Goal: Task Accomplishment & Management: Manage account settings

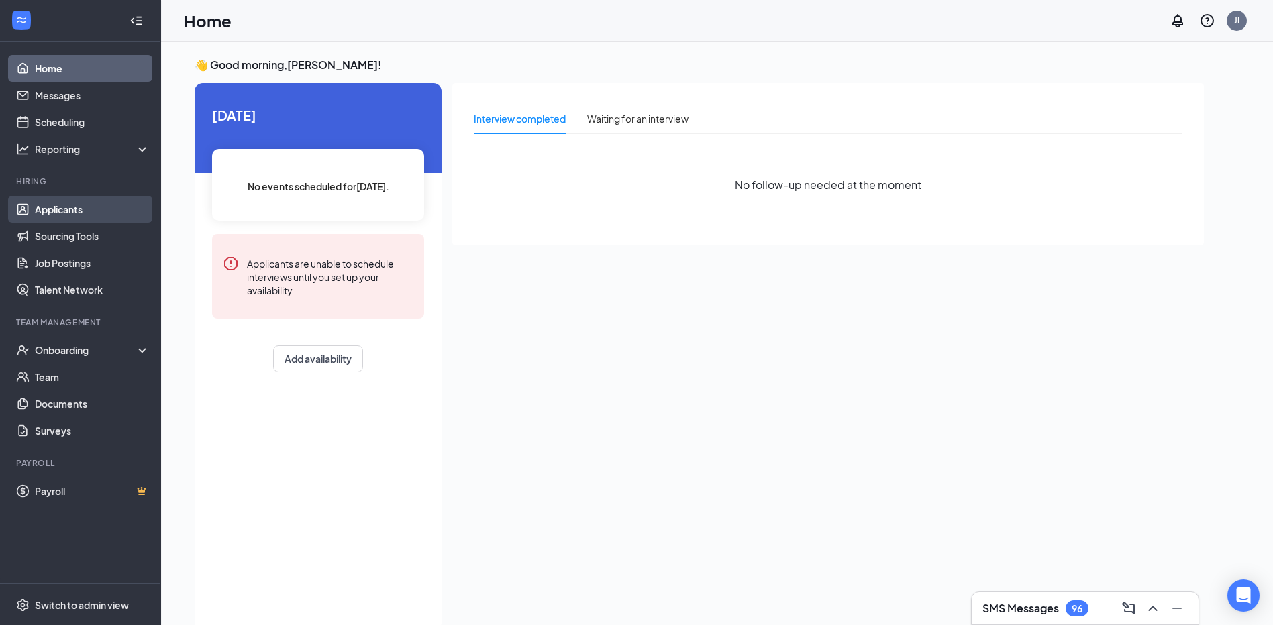
click at [74, 203] on link "Applicants" at bounding box center [92, 209] width 115 height 27
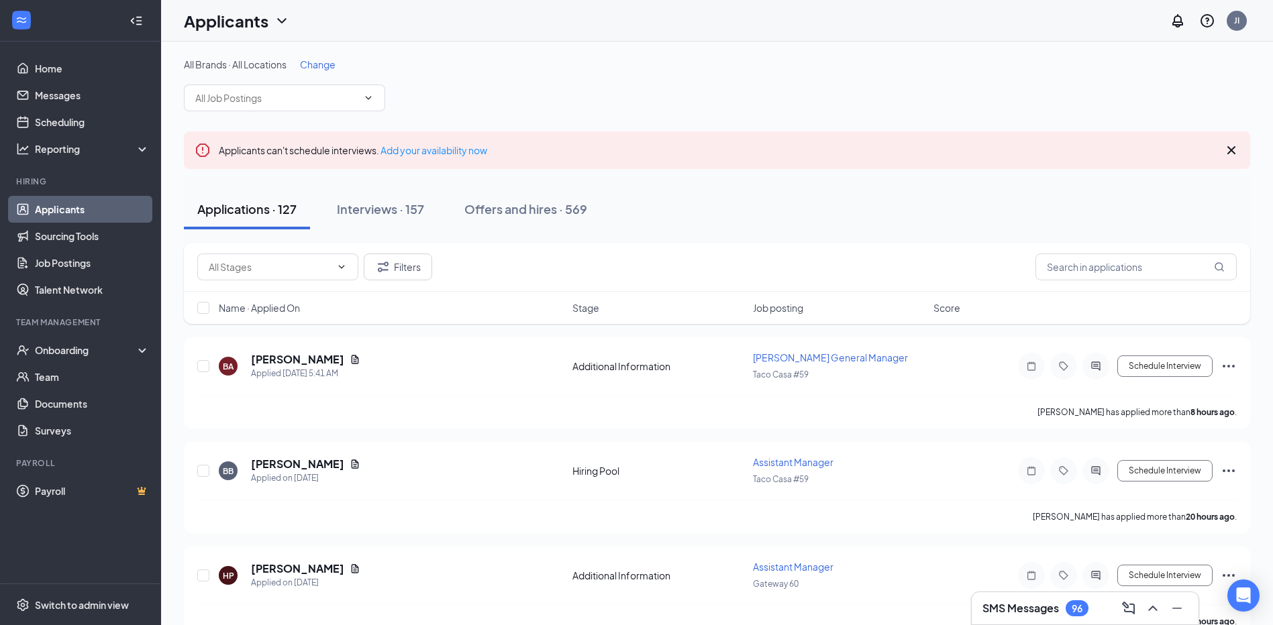
click at [335, 69] on span "Change" at bounding box center [318, 64] width 36 height 12
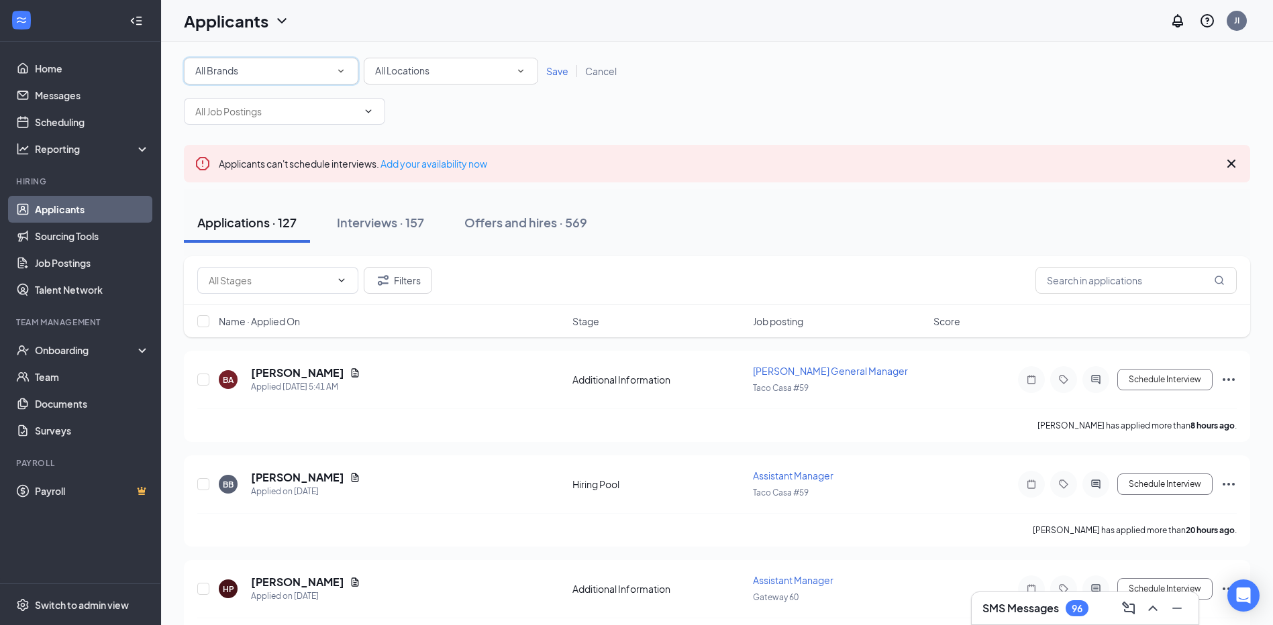
click at [346, 72] on icon "SmallChevronDown" at bounding box center [341, 71] width 12 height 12
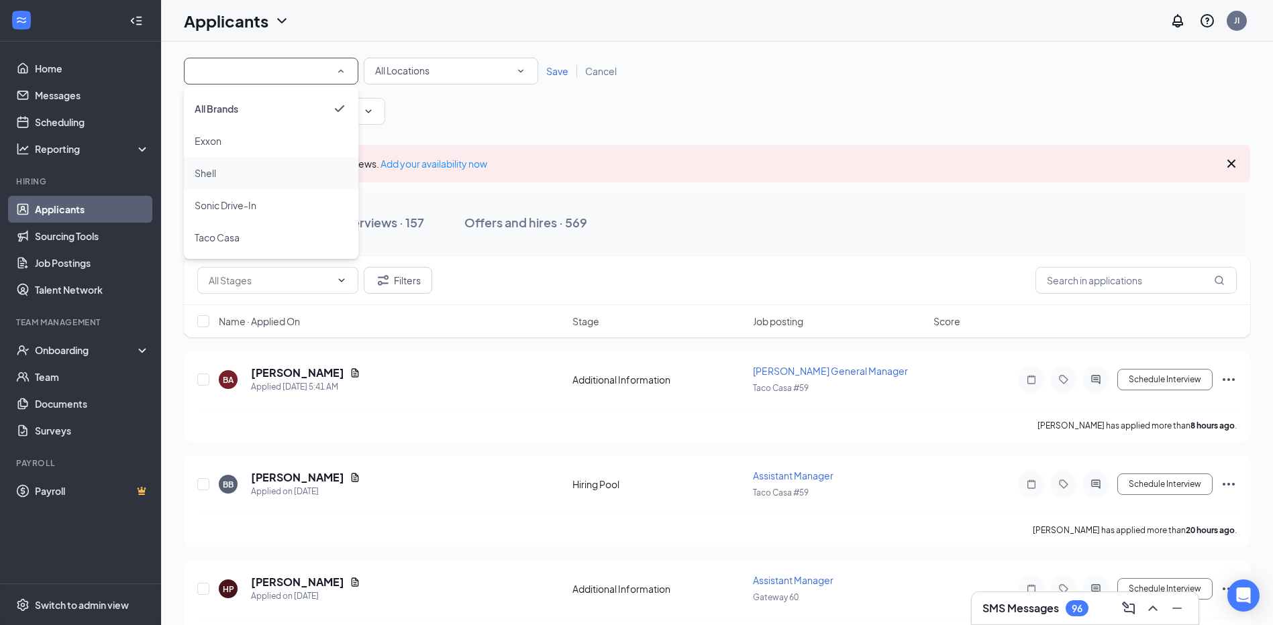
click at [306, 166] on div "Shell" at bounding box center [271, 173] width 153 height 16
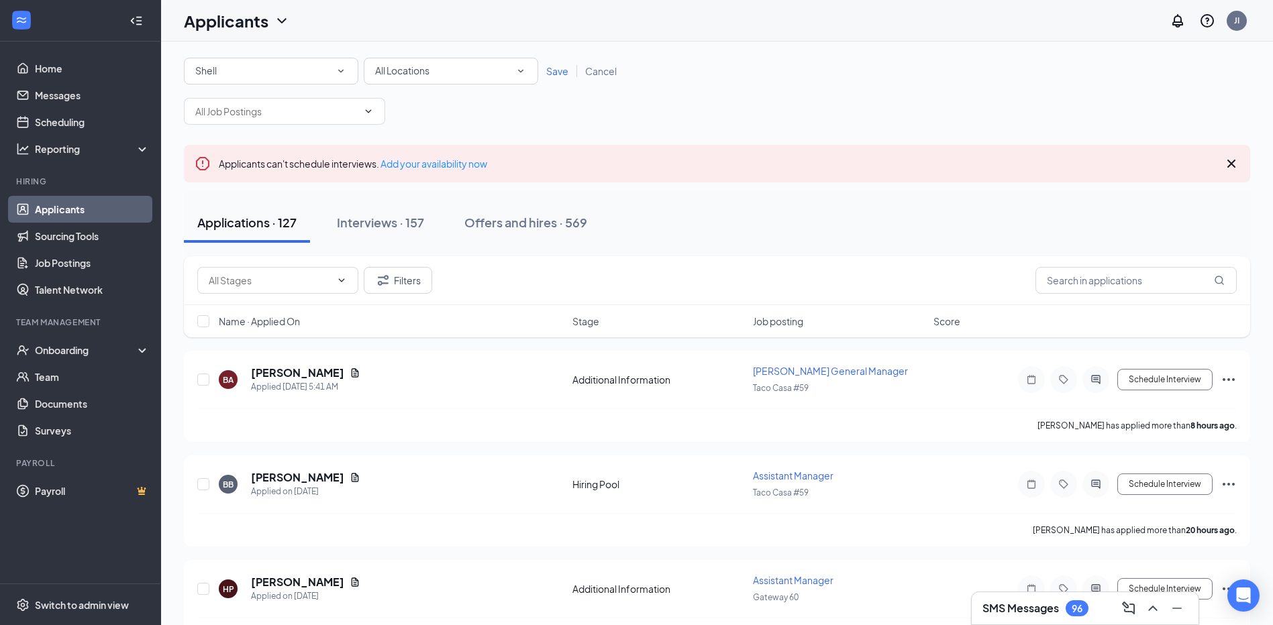
click at [516, 66] on icon "SmallChevronDown" at bounding box center [521, 71] width 12 height 12
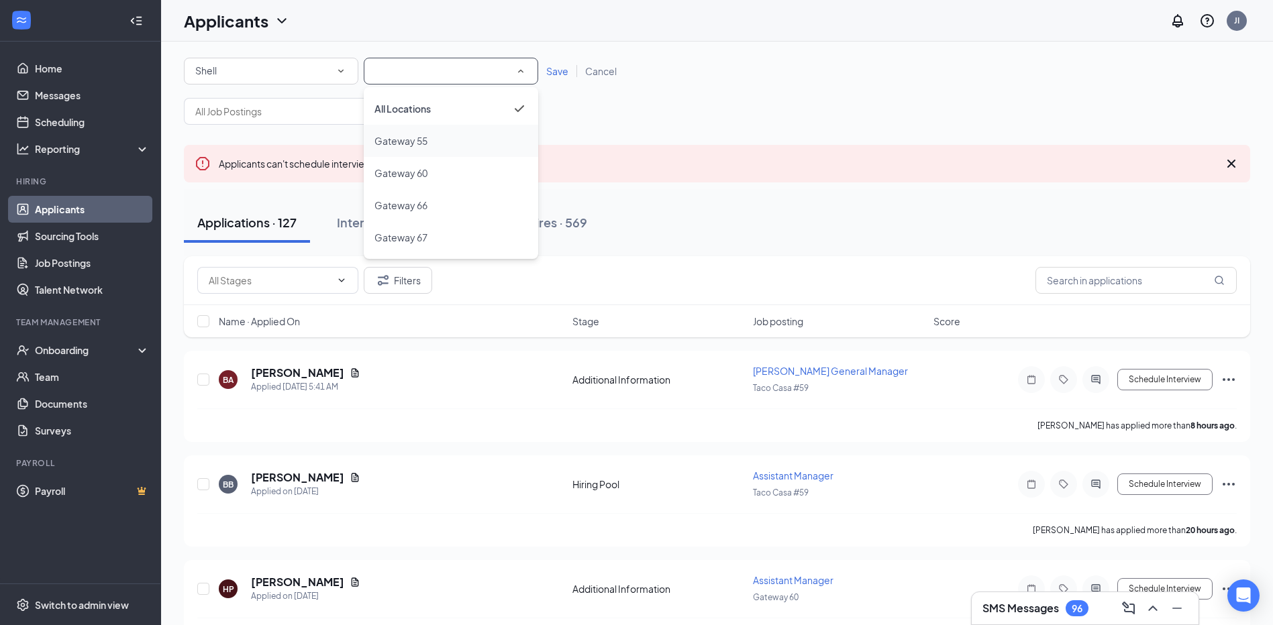
click at [447, 148] on div "Gateway 55" at bounding box center [450, 141] width 153 height 16
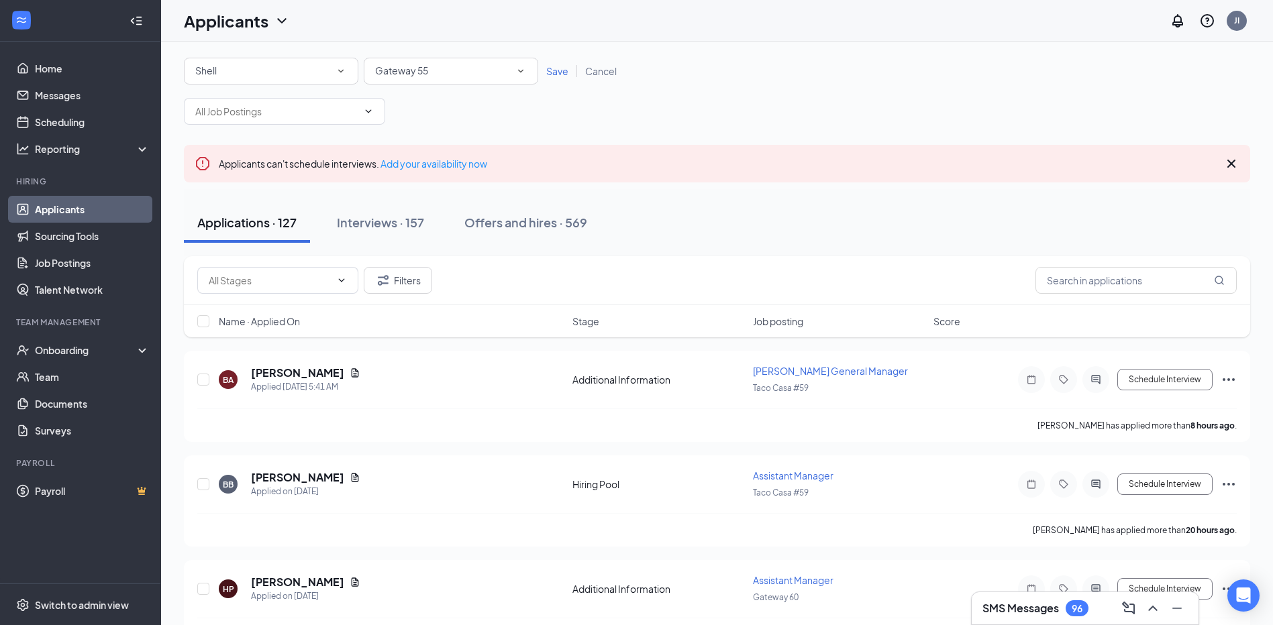
click at [569, 68] on link "Save" at bounding box center [557, 71] width 39 height 12
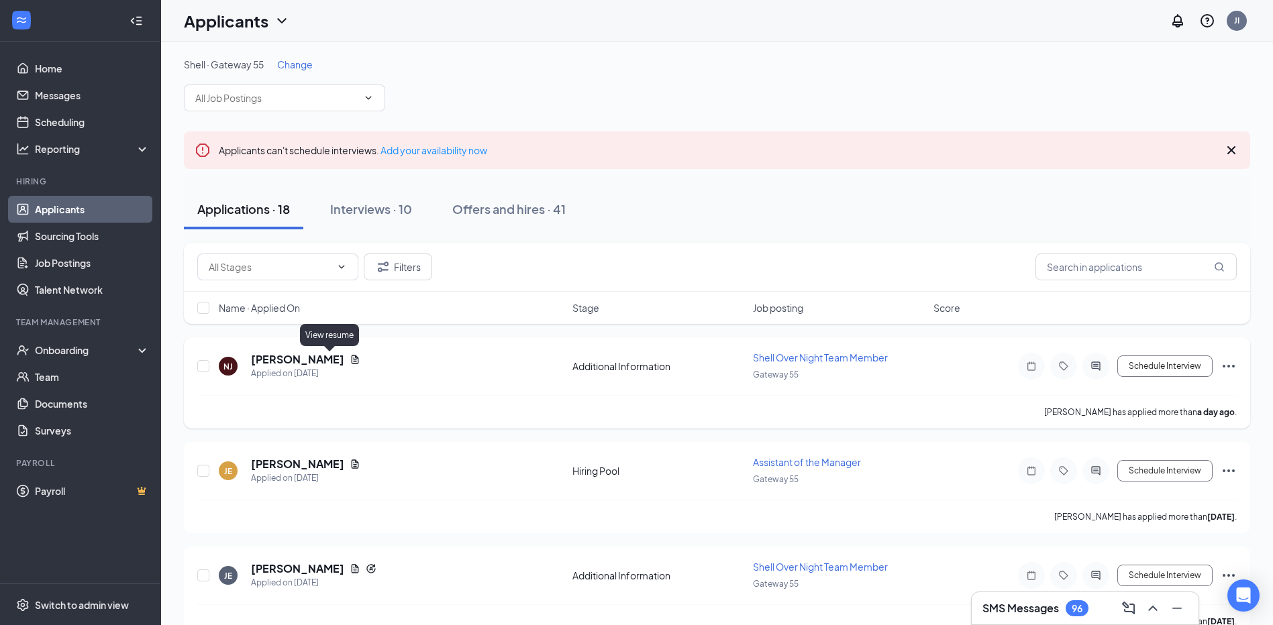
click at [350, 360] on icon "Document" at bounding box center [355, 359] width 11 height 11
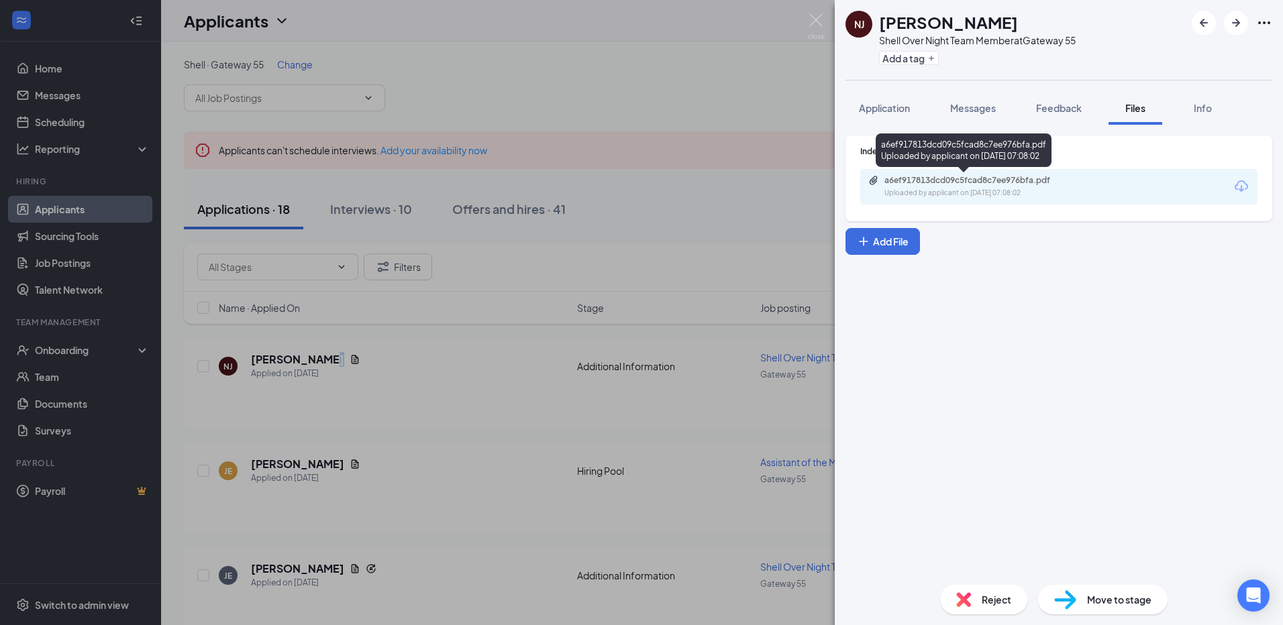
click at [944, 188] on div "Uploaded by applicant on [DATE] 07:08:02" at bounding box center [985, 193] width 201 height 11
click at [776, 301] on div "NJ [PERSON_NAME] Shell Over Night Team Member at Gateway 55 Add a tag Applicati…" at bounding box center [641, 312] width 1283 height 625
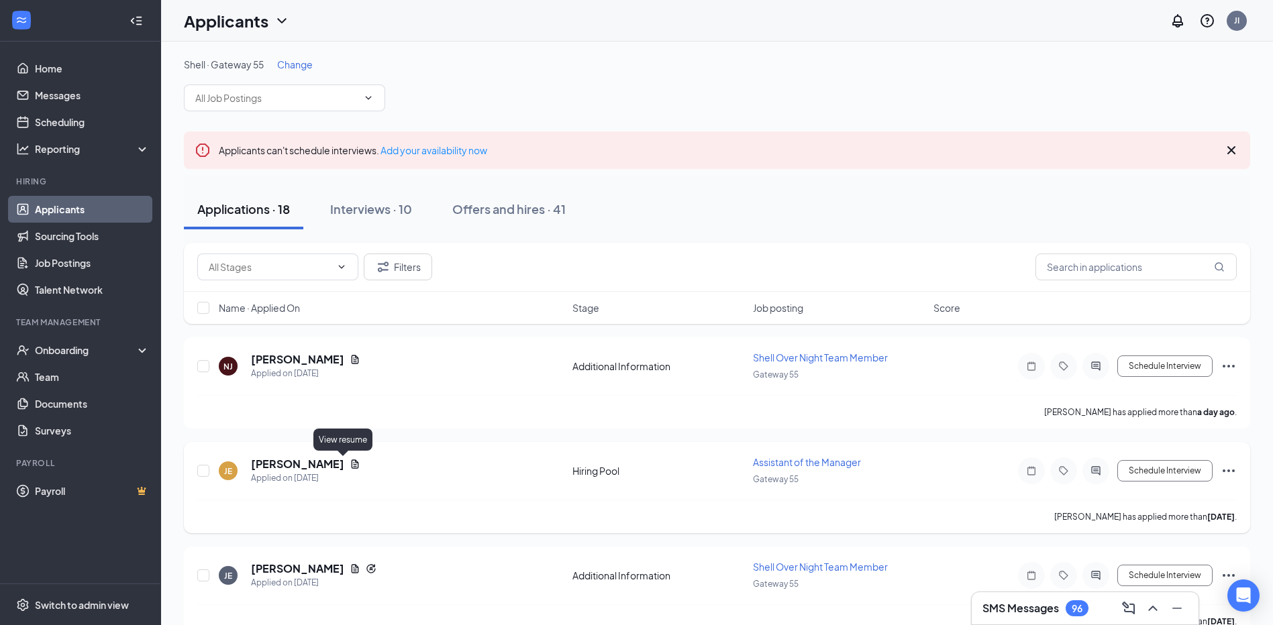
click at [352, 462] on icon "Document" at bounding box center [355, 464] width 7 height 9
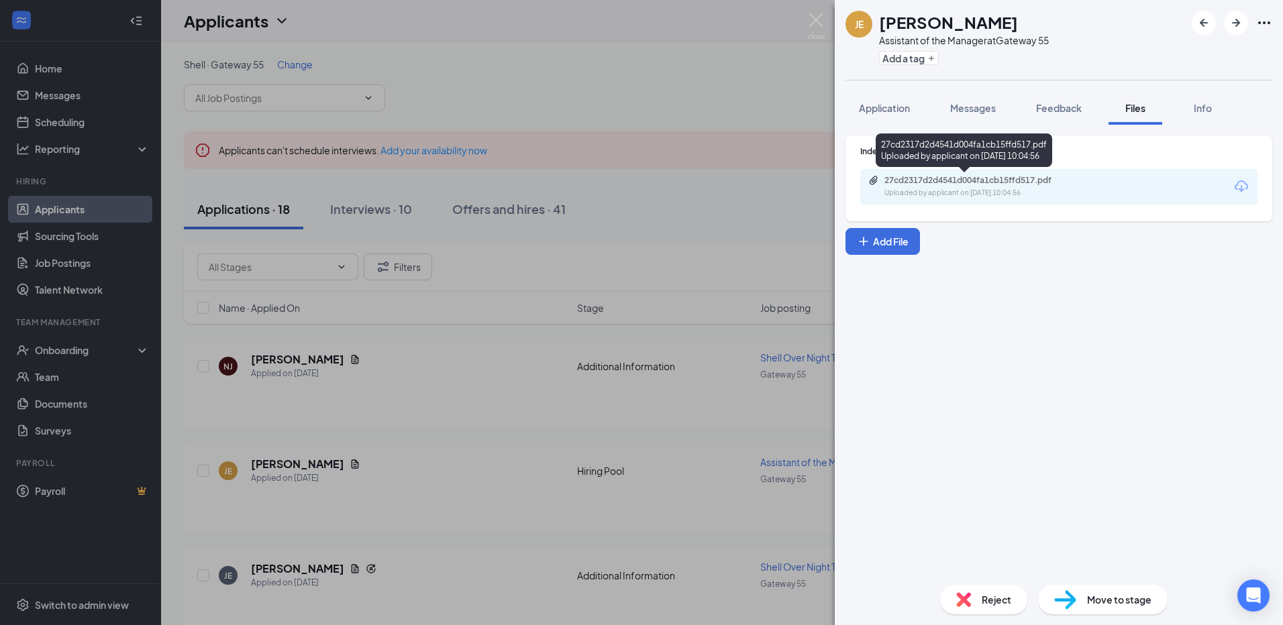
click at [1050, 184] on div "27cd2317d2d4541d004fa1cb15ffd517.pdf" at bounding box center [979, 180] width 188 height 11
click at [453, 257] on div "[PERSON_NAME] Assistant of the Manager at Gateway 55 Add a tag Application Mess…" at bounding box center [641, 312] width 1283 height 625
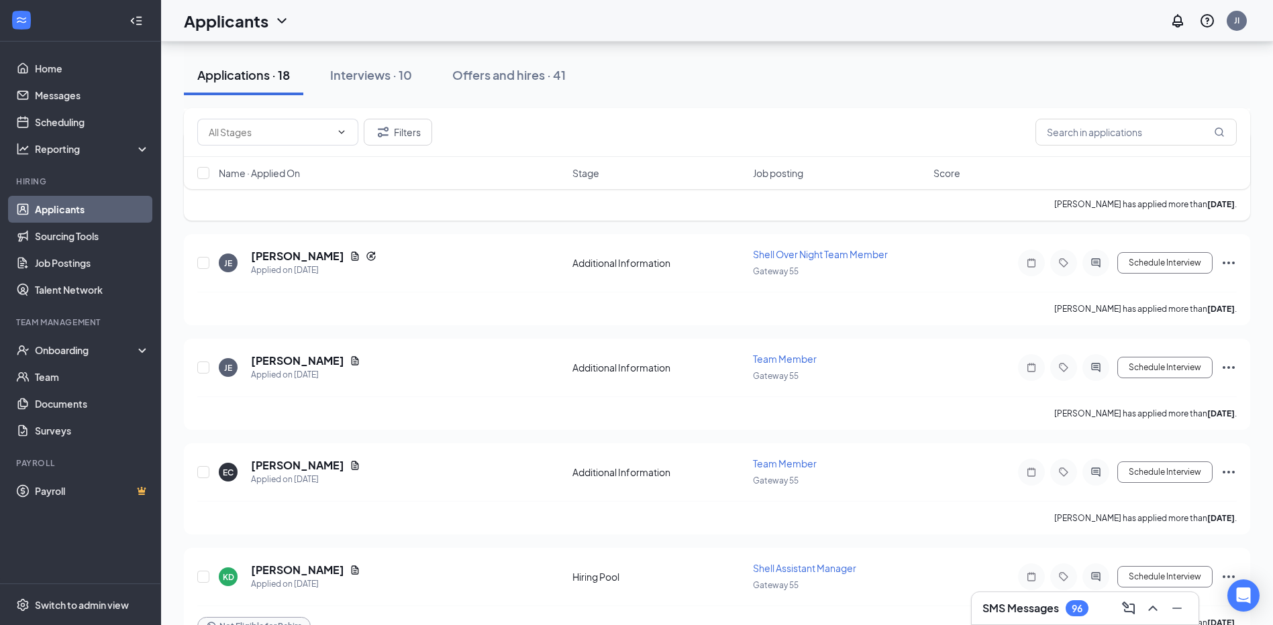
scroll to position [336, 0]
